Goal: Task Accomplishment & Management: Use online tool/utility

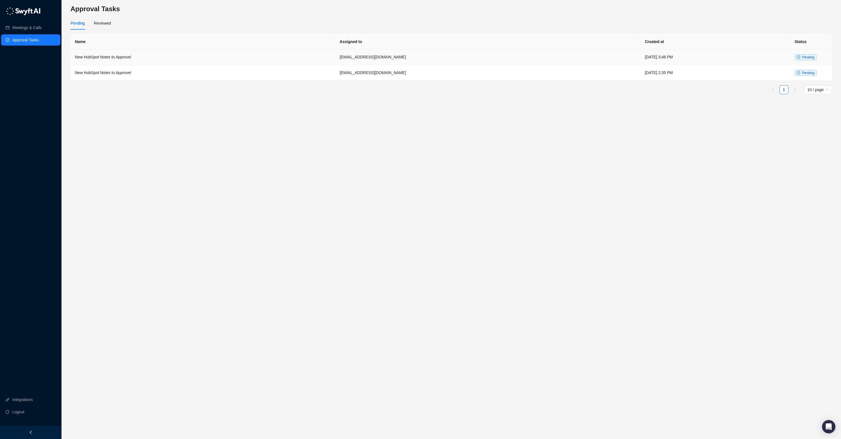
click at [360, 54] on td "[EMAIL_ADDRESS][DOMAIN_NAME]" at bounding box center [487, 57] width 305 height 16
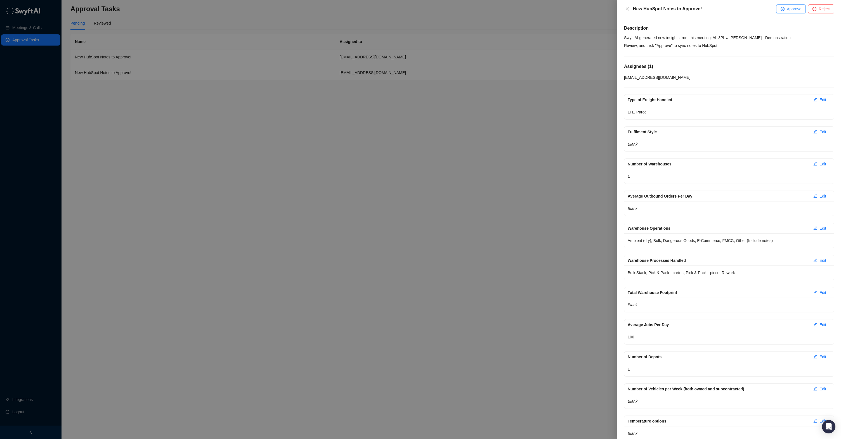
click at [787, 11] on span "Approve" at bounding box center [794, 9] width 15 height 6
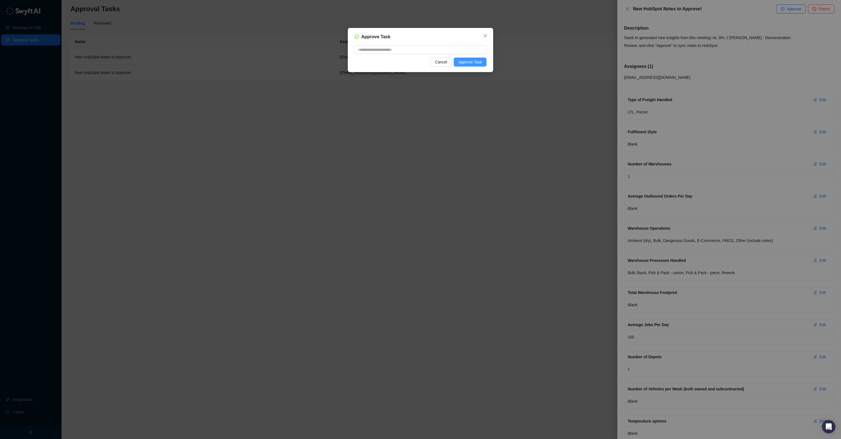
click at [475, 61] on span "Approve Task" at bounding box center [470, 62] width 24 height 6
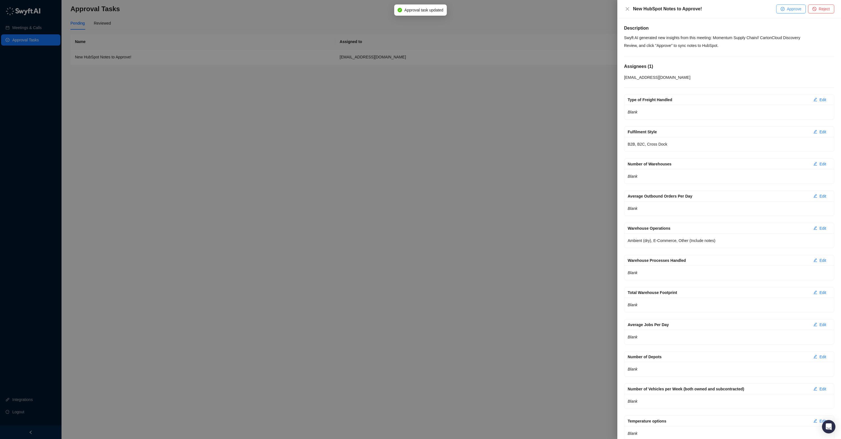
click at [793, 11] on span "Approve" at bounding box center [794, 9] width 15 height 6
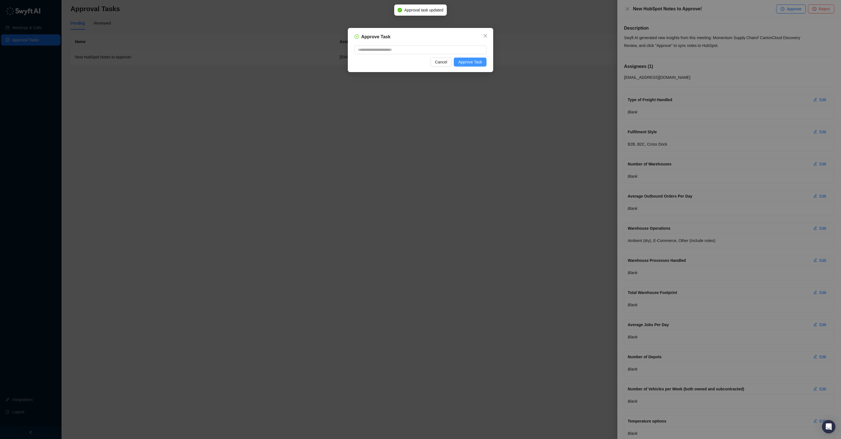
click at [473, 60] on span "Approve Task" at bounding box center [470, 62] width 24 height 6
